Goal: Information Seeking & Learning: Find specific fact

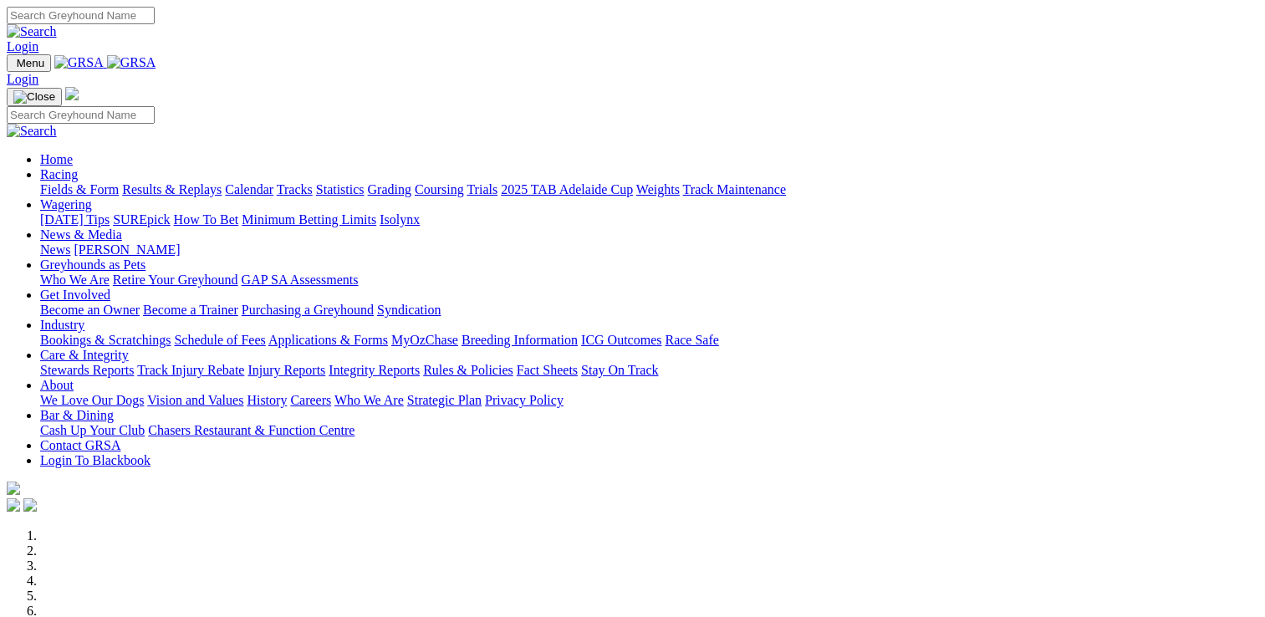
scroll to position [752, 0]
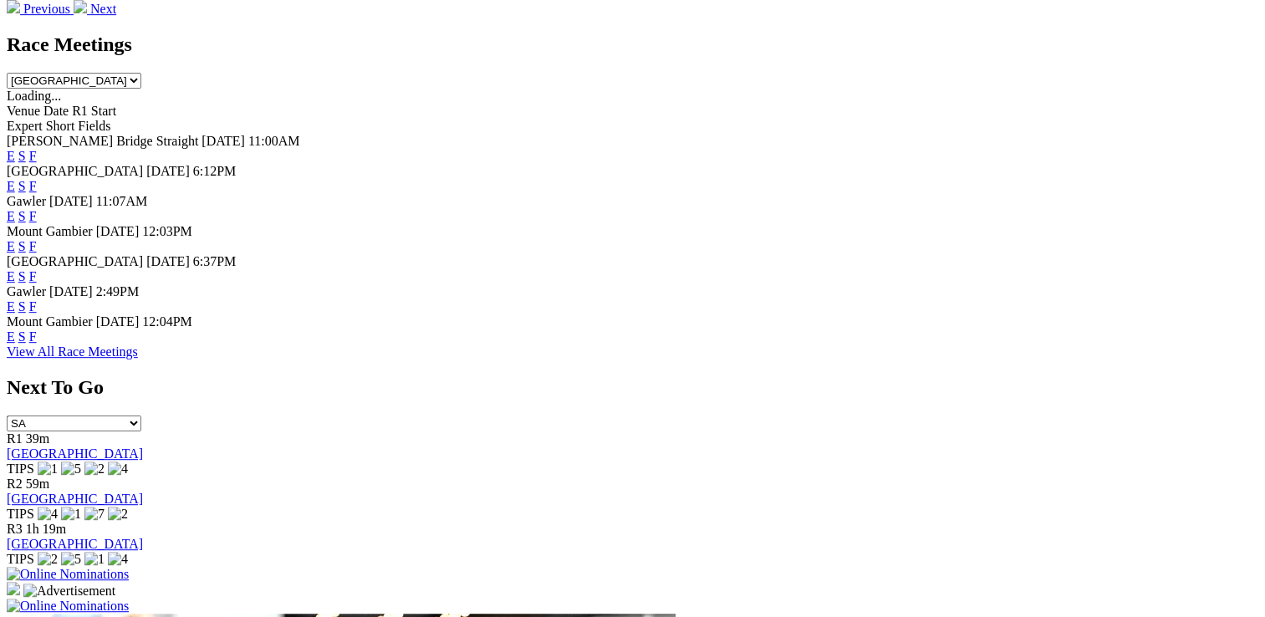
drag, startPoint x: 0, startPoint y: 0, endPoint x: 851, endPoint y: 363, distance: 925.0
click at [37, 344] on link "F" at bounding box center [33, 336] width 8 height 14
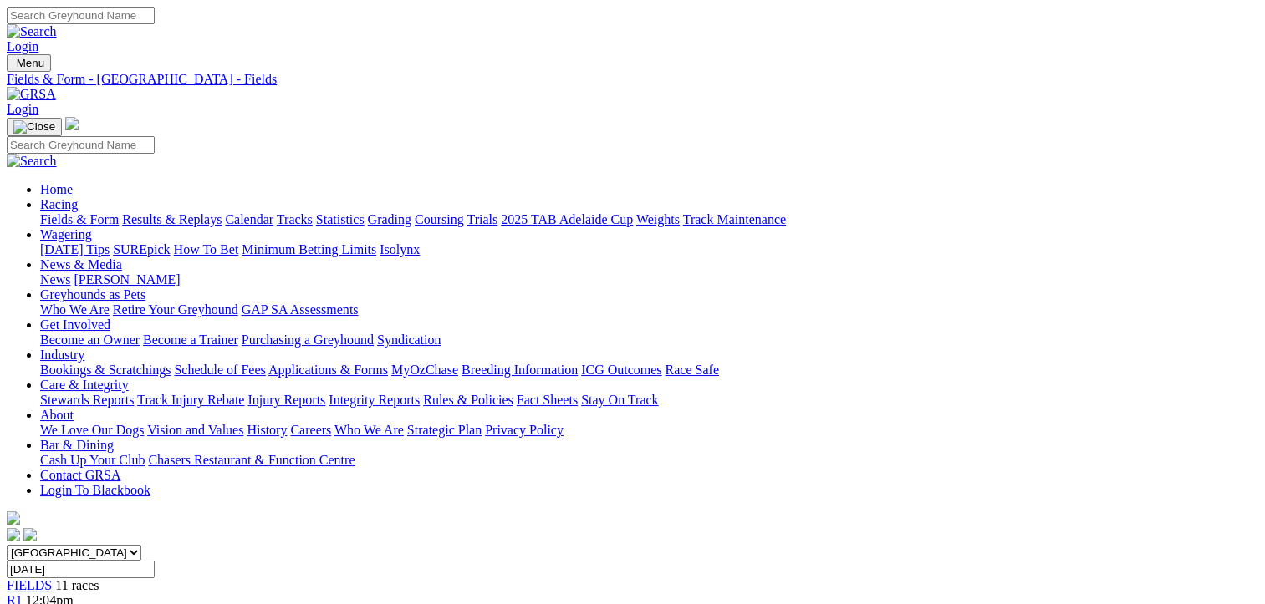
click at [23, 603] on span "R2" at bounding box center [15, 615] width 16 height 14
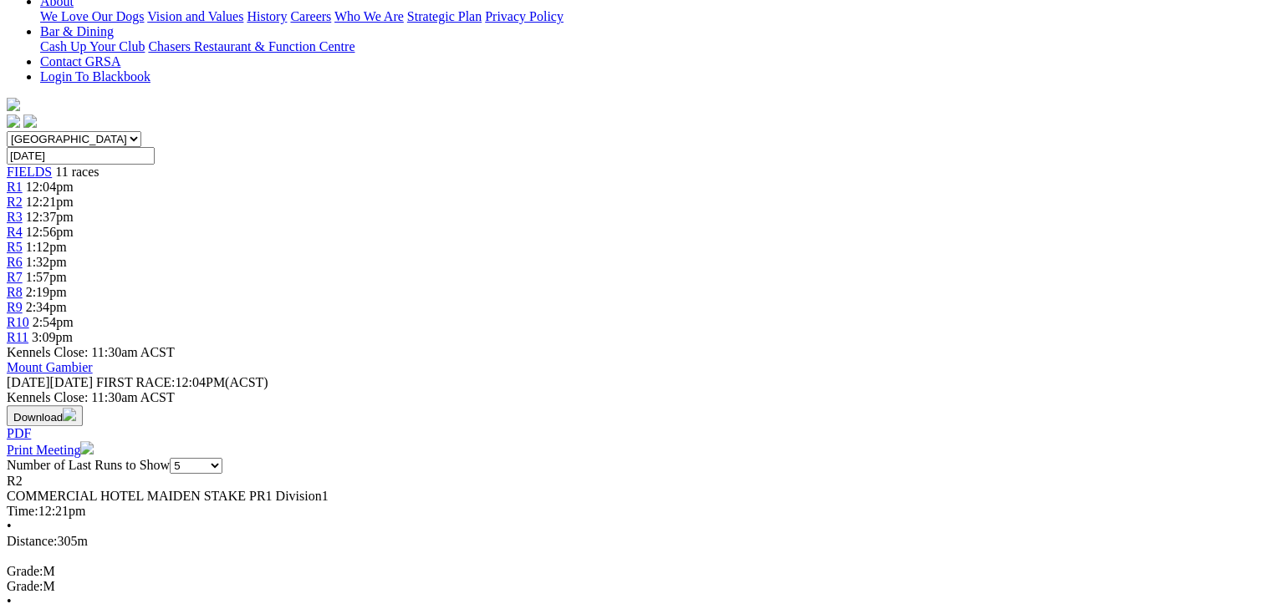
scroll to position [84, 0]
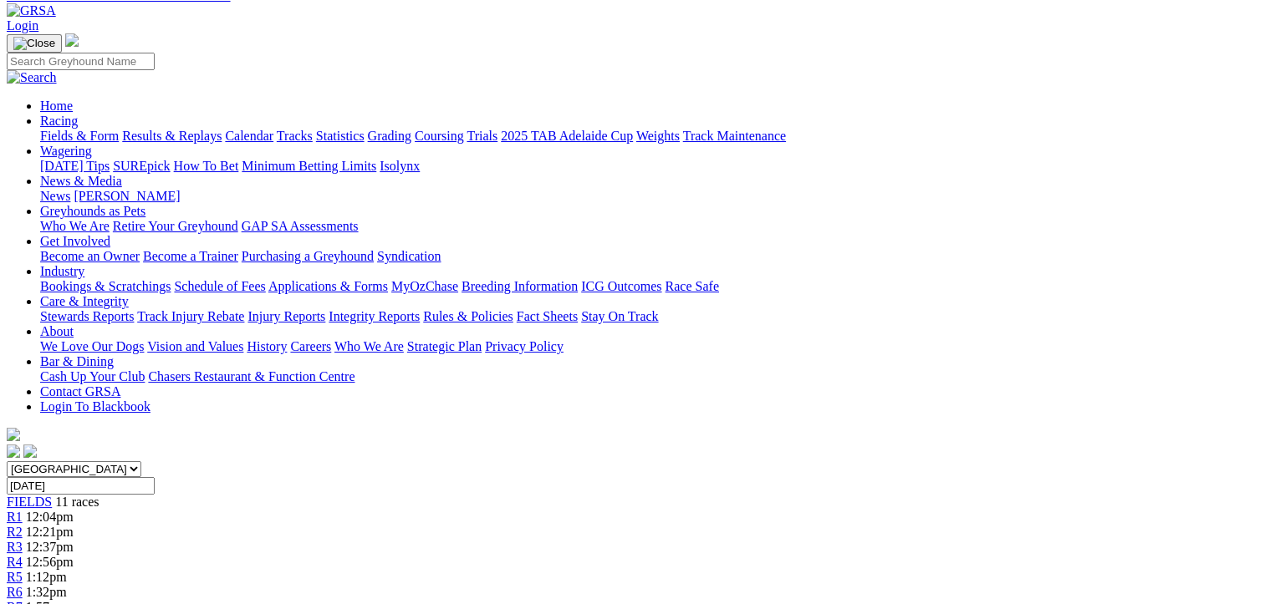
click at [433, 540] on div "R3 12:37pm" at bounding box center [632, 547] width 1251 height 15
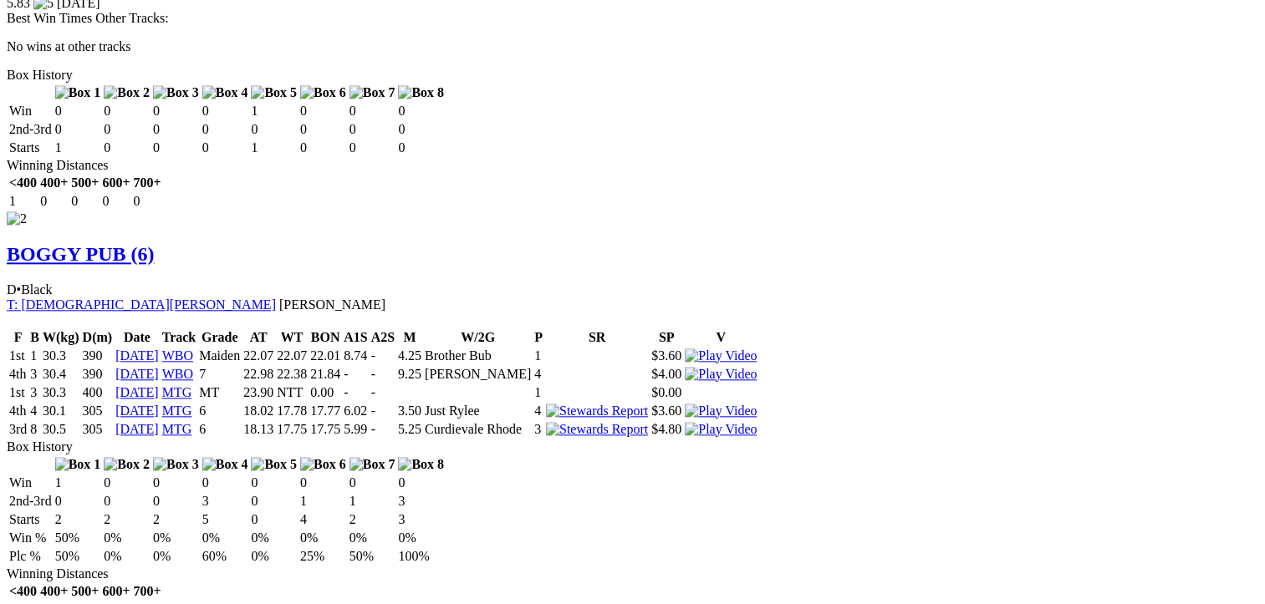
scroll to position [1839, 0]
